Goal: Book appointment/travel/reservation

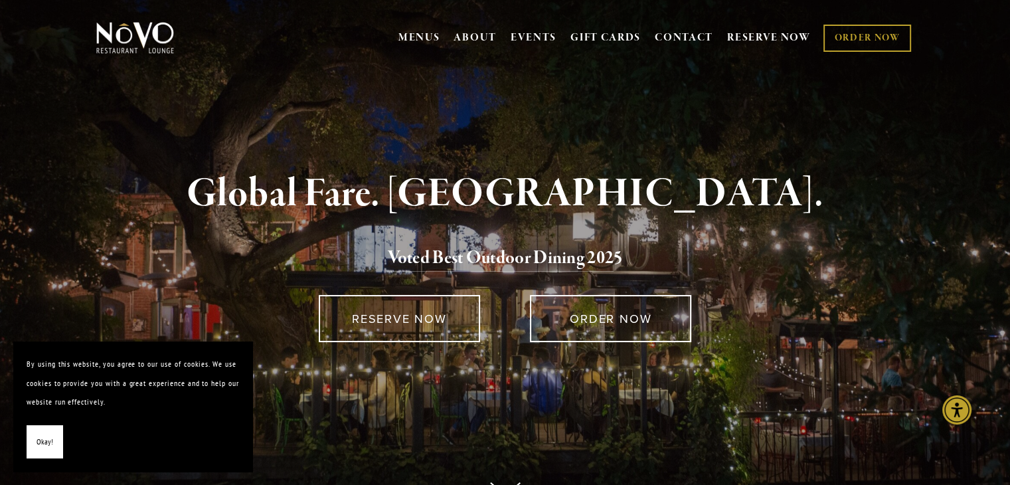
scroll to position [8, 0]
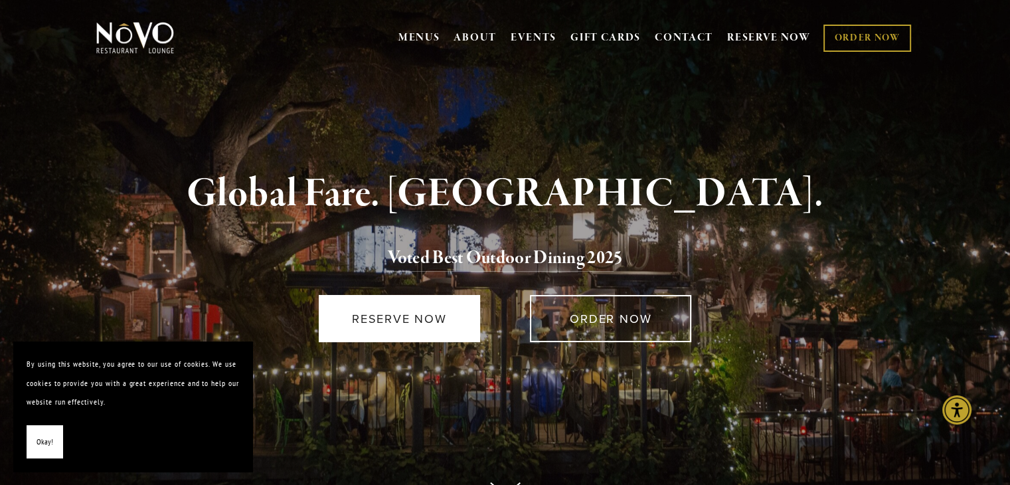
click at [427, 306] on link "RESERVE NOW" at bounding box center [399, 318] width 161 height 47
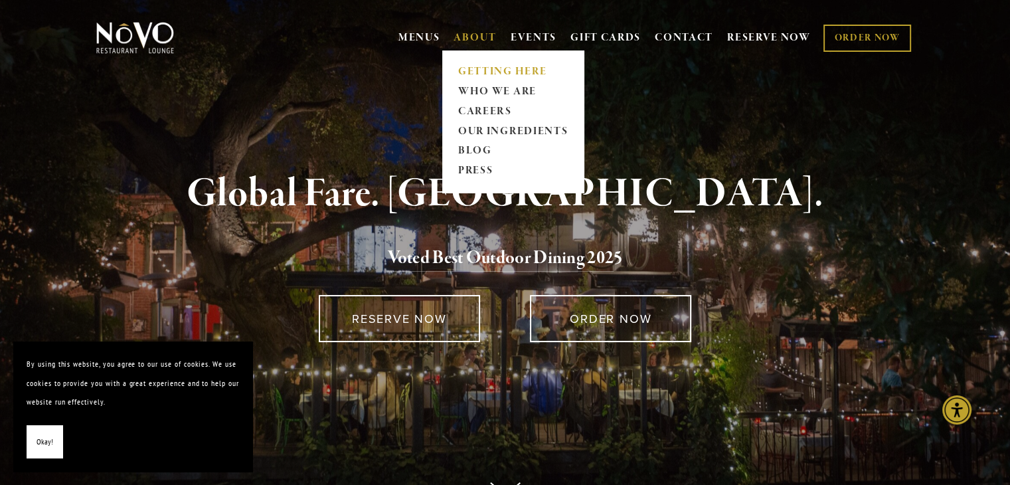
click at [478, 75] on link "GETTING HERE" at bounding box center [513, 72] width 118 height 20
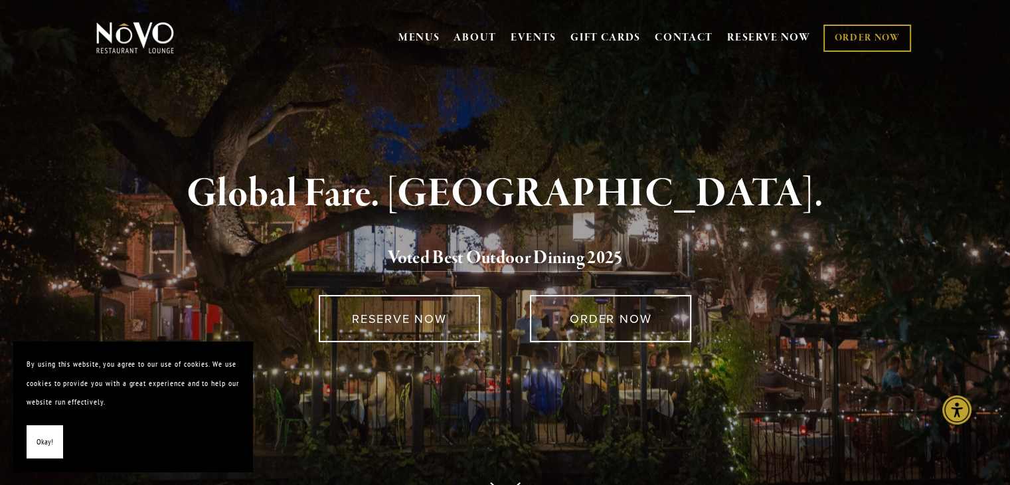
click at [45, 437] on span "Okay!" at bounding box center [45, 441] width 17 height 19
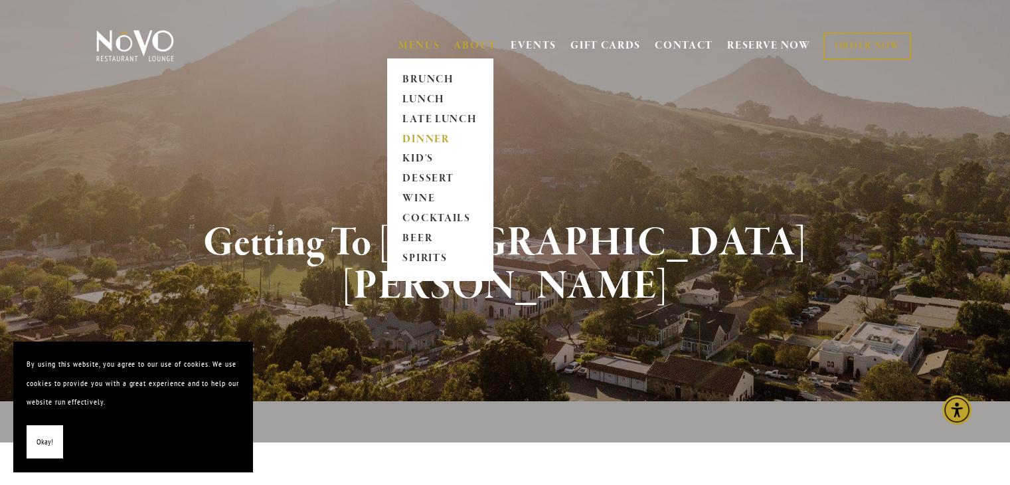
click at [420, 133] on link "DINNER" at bounding box center [439, 140] width 83 height 20
